Goal: Transaction & Acquisition: Purchase product/service

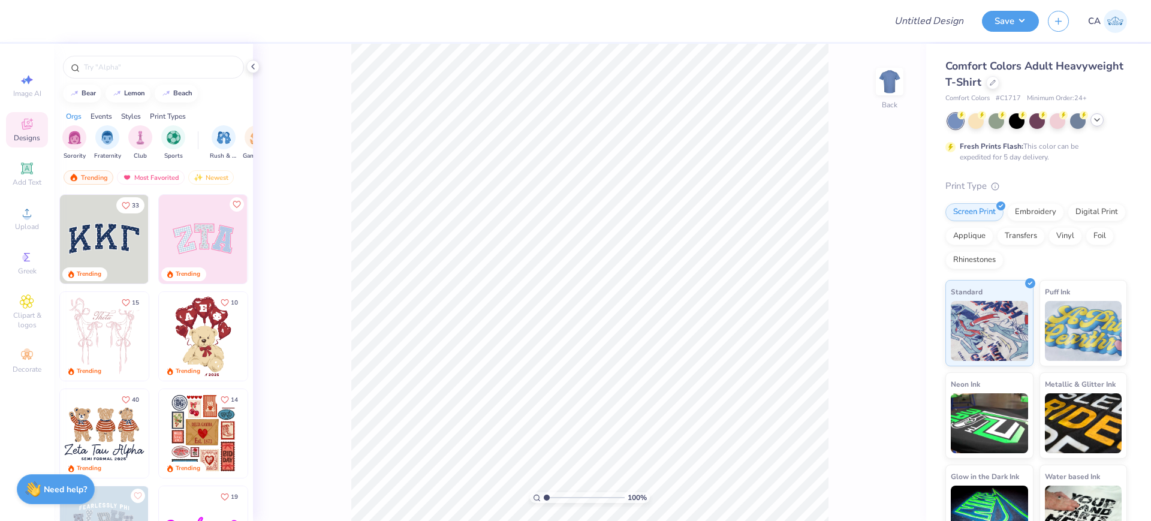
click at [1093, 125] on div at bounding box center [1096, 119] width 13 height 13
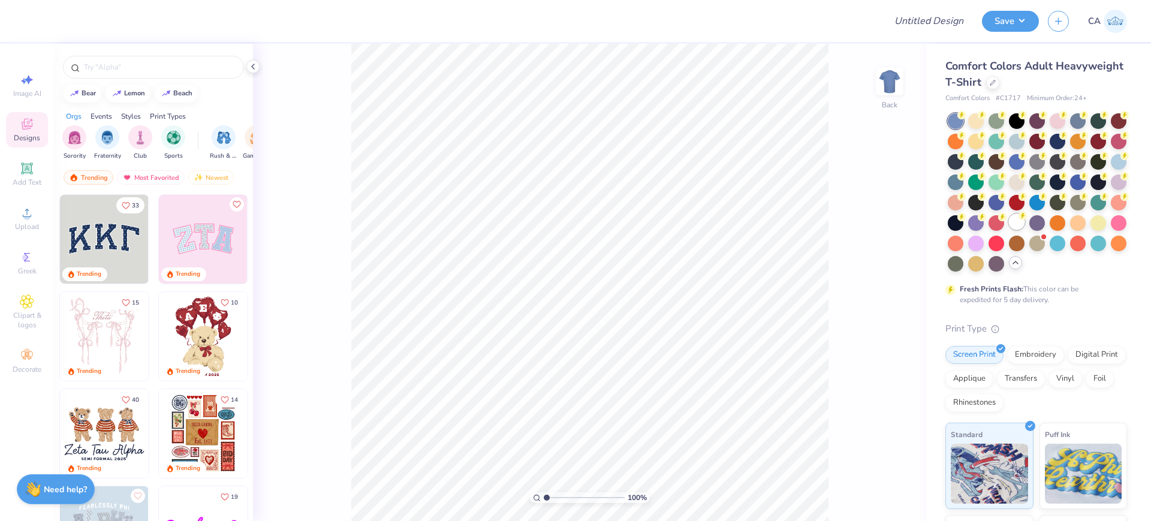
click at [1009, 230] on div at bounding box center [1017, 222] width 16 height 16
click at [999, 86] on div at bounding box center [992, 81] width 13 height 13
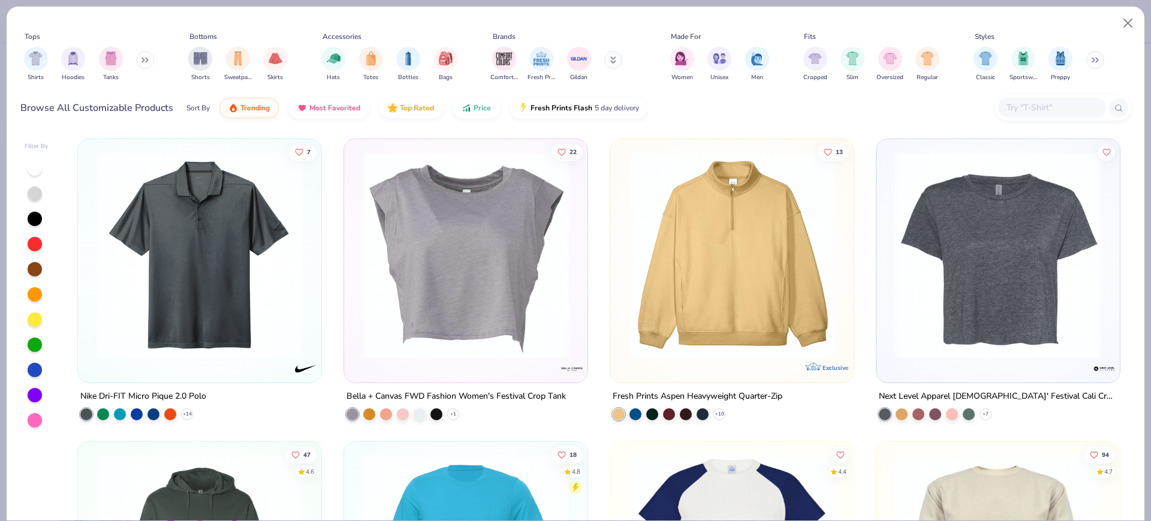
click at [1028, 114] on input "text" at bounding box center [1051, 108] width 92 height 14
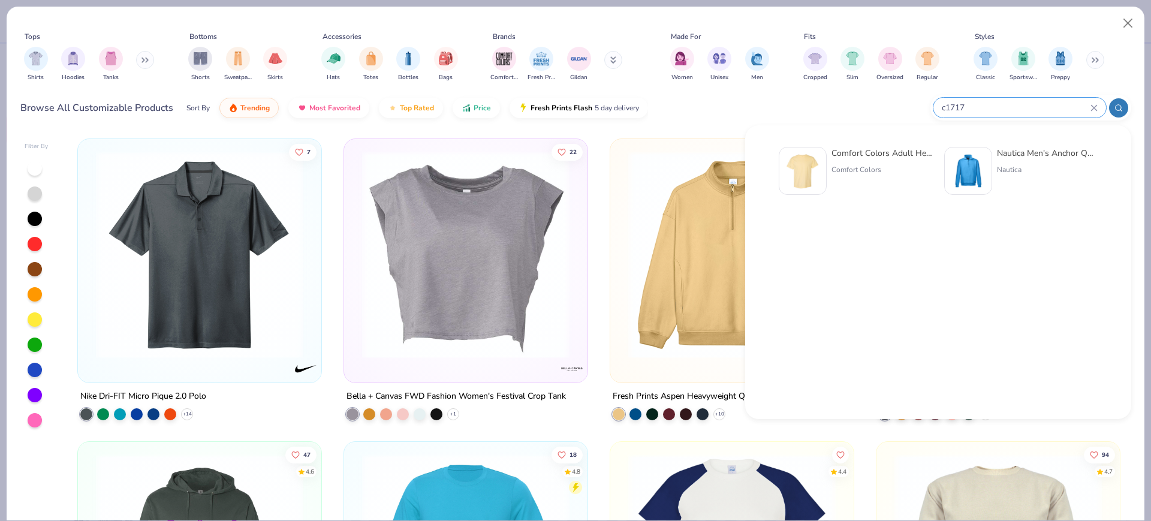
type input "c1717"
click at [851, 167] on div "Comfort Colors" at bounding box center [881, 169] width 101 height 11
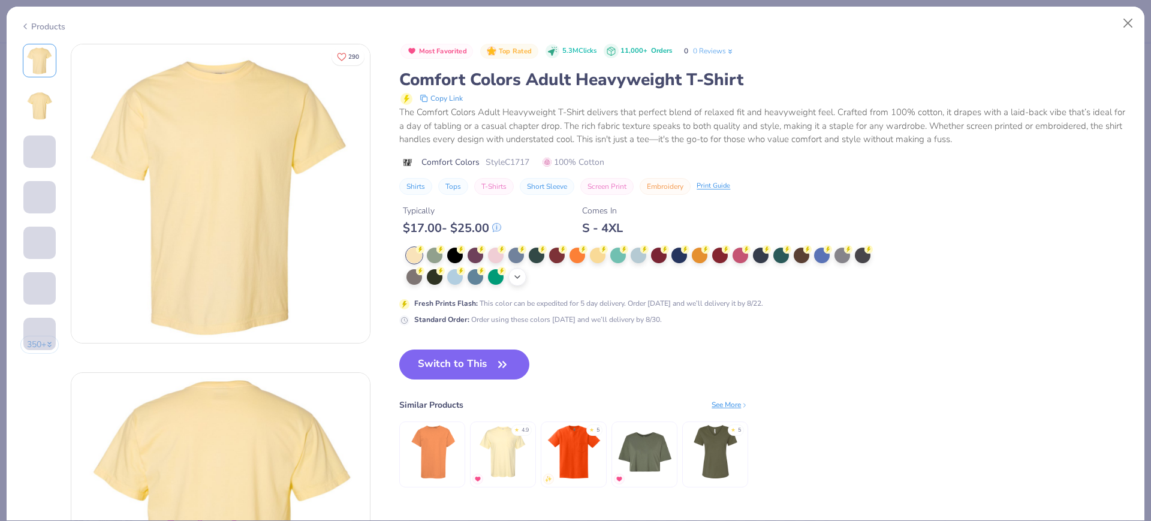
click at [519, 276] on icon at bounding box center [518, 277] width 10 height 10
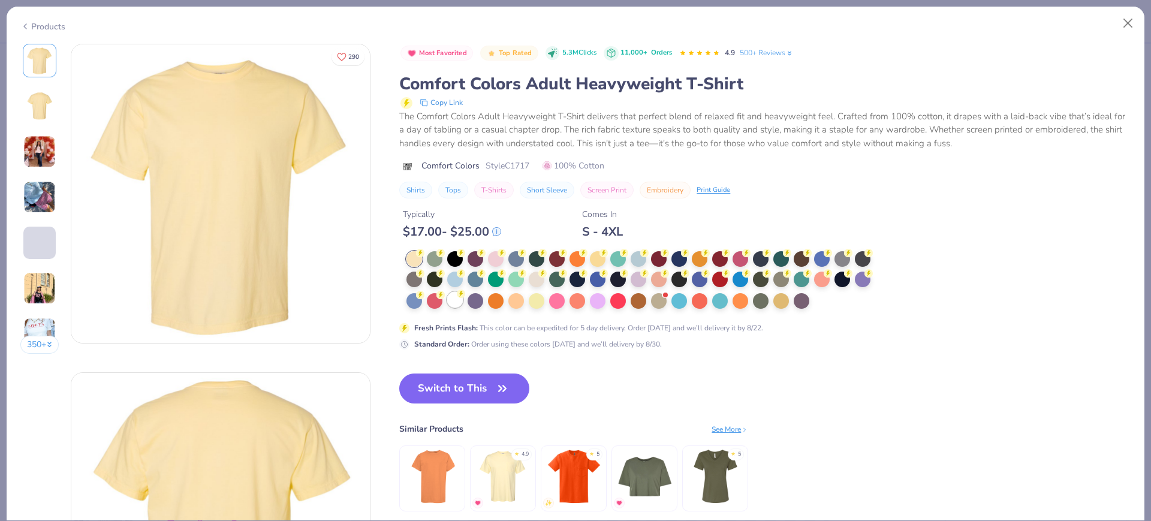
click at [458, 300] on div at bounding box center [455, 300] width 16 height 16
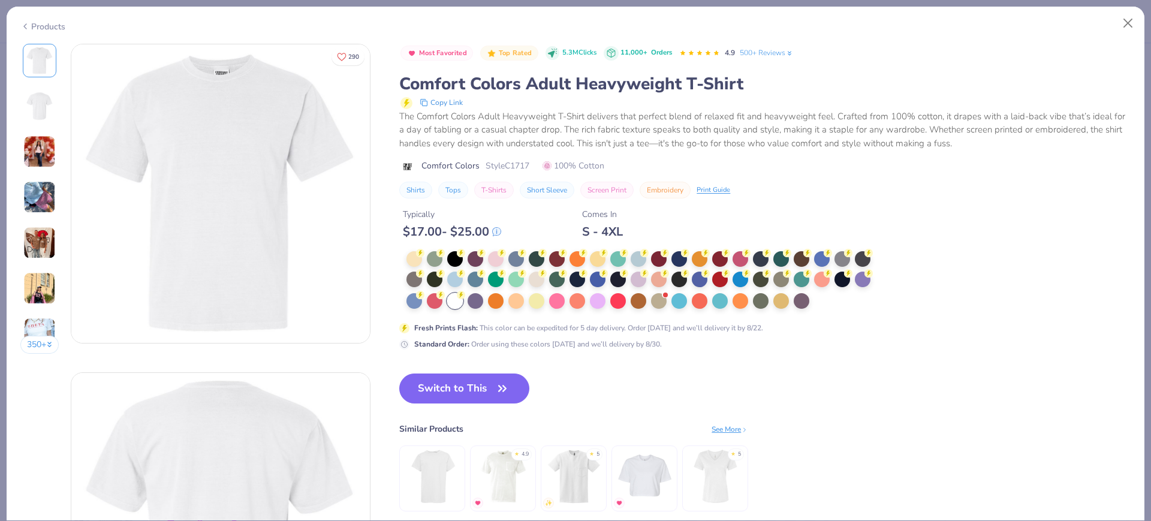
drag, startPoint x: 487, startPoint y: 387, endPoint x: 16, endPoint y: 395, distance: 471.3
click at [487, 387] on button "Switch to This" at bounding box center [464, 388] width 130 height 30
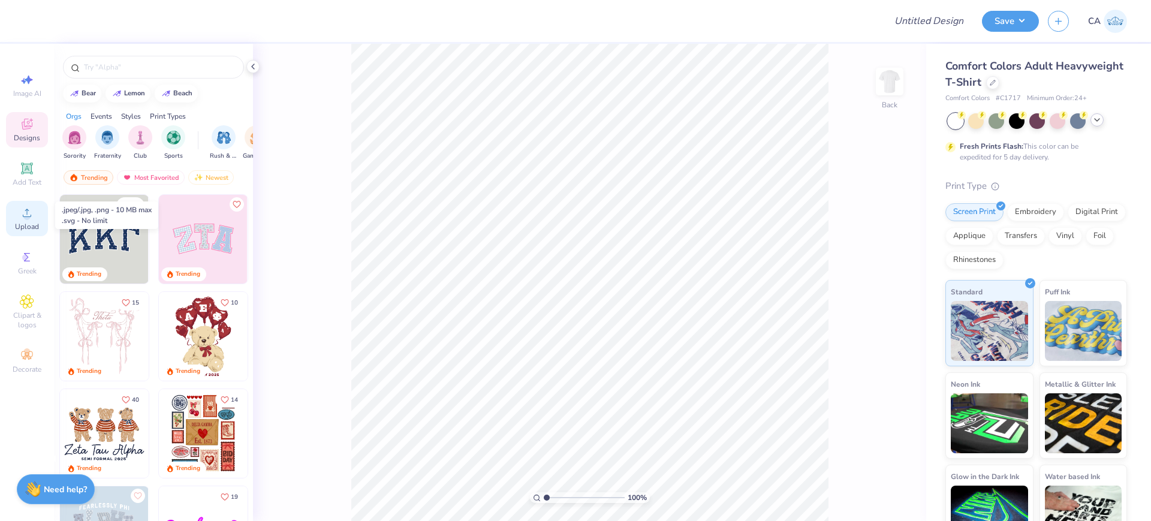
click at [33, 216] on icon at bounding box center [27, 213] width 14 height 14
click at [1068, 219] on div "Digital Print" at bounding box center [1097, 210] width 58 height 18
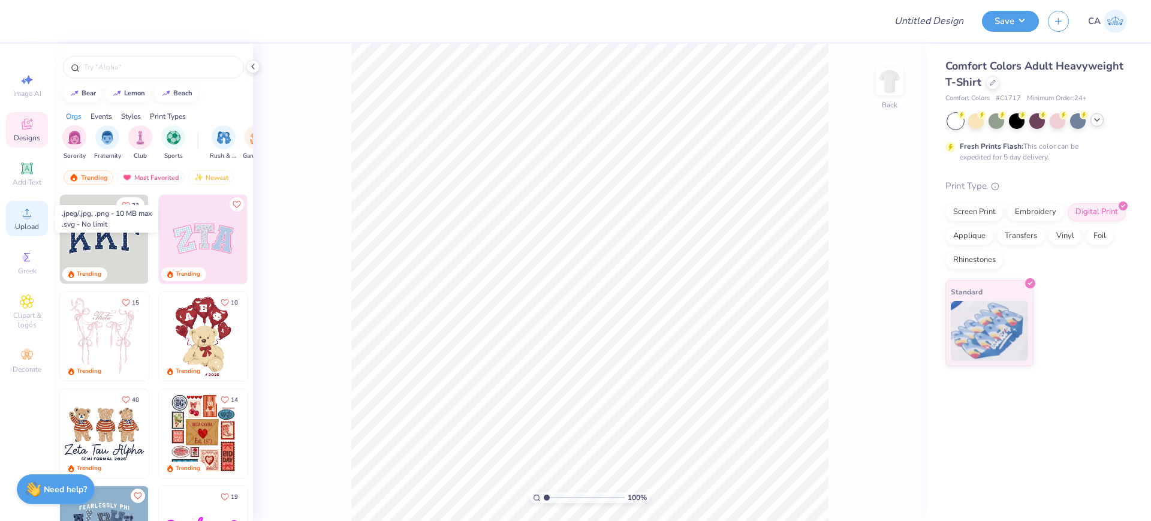
click at [29, 211] on icon at bounding box center [27, 213] width 14 height 14
click at [13, 209] on div "Upload" at bounding box center [27, 218] width 42 height 35
click at [44, 209] on div "Upload" at bounding box center [27, 218] width 42 height 35
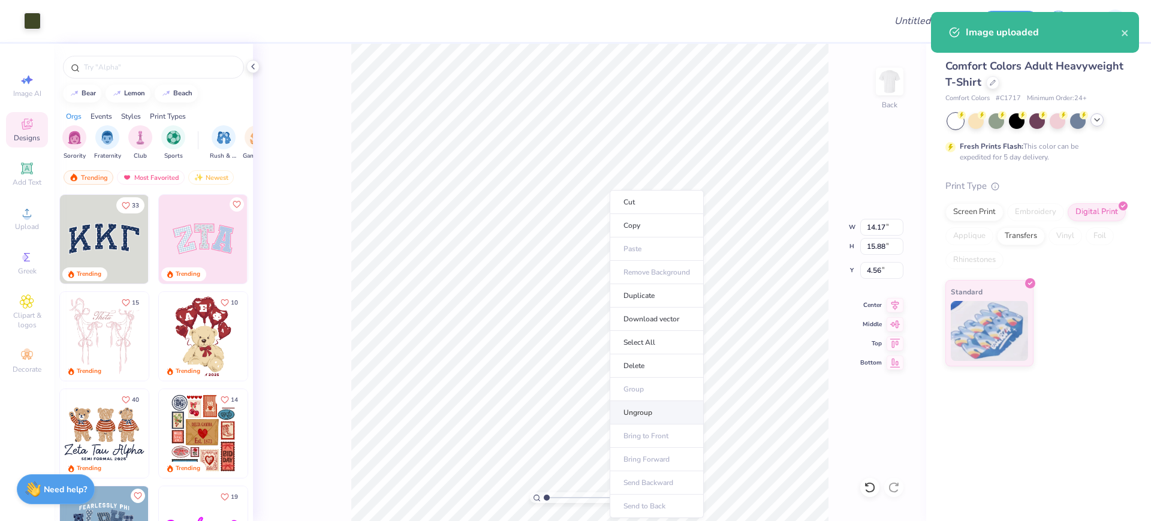
click at [634, 412] on li "Ungroup" at bounding box center [657, 412] width 94 height 23
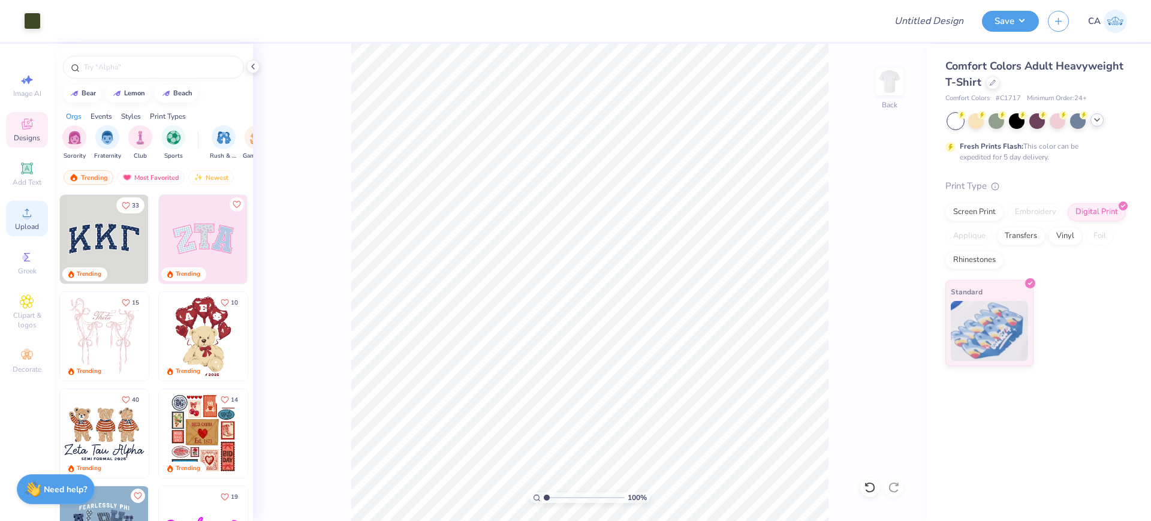
click at [27, 216] on icon at bounding box center [27, 213] width 8 height 8
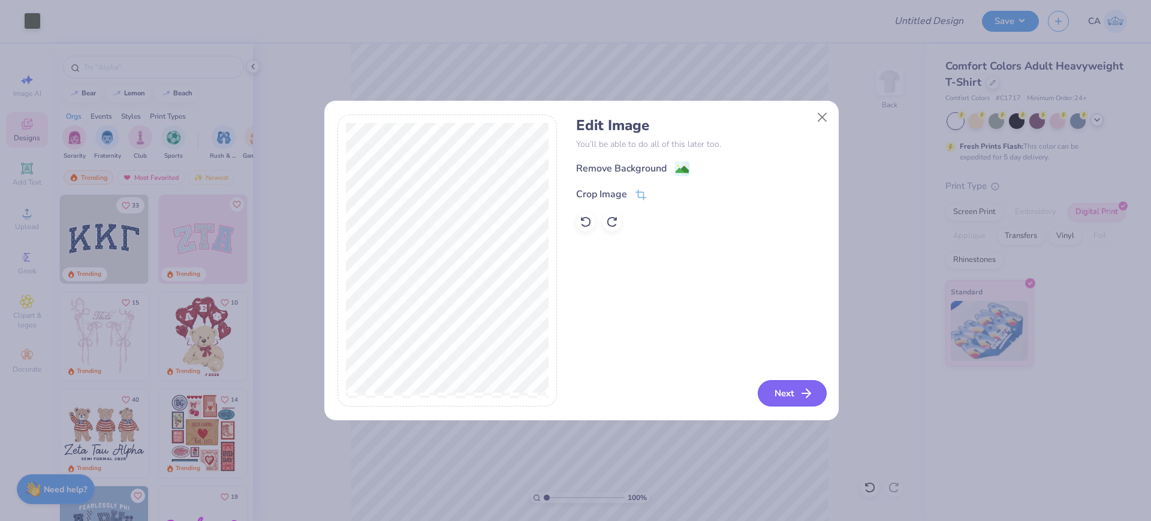
click at [780, 385] on button "Next" at bounding box center [792, 393] width 69 height 26
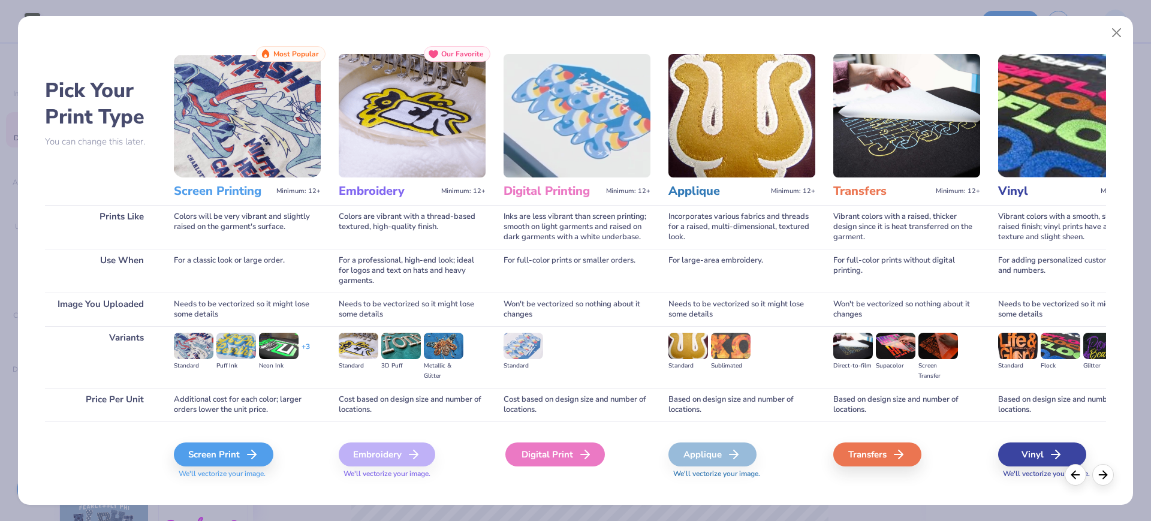
click at [580, 450] on icon at bounding box center [585, 454] width 14 height 14
